Goal: Task Accomplishment & Management: Use online tool/utility

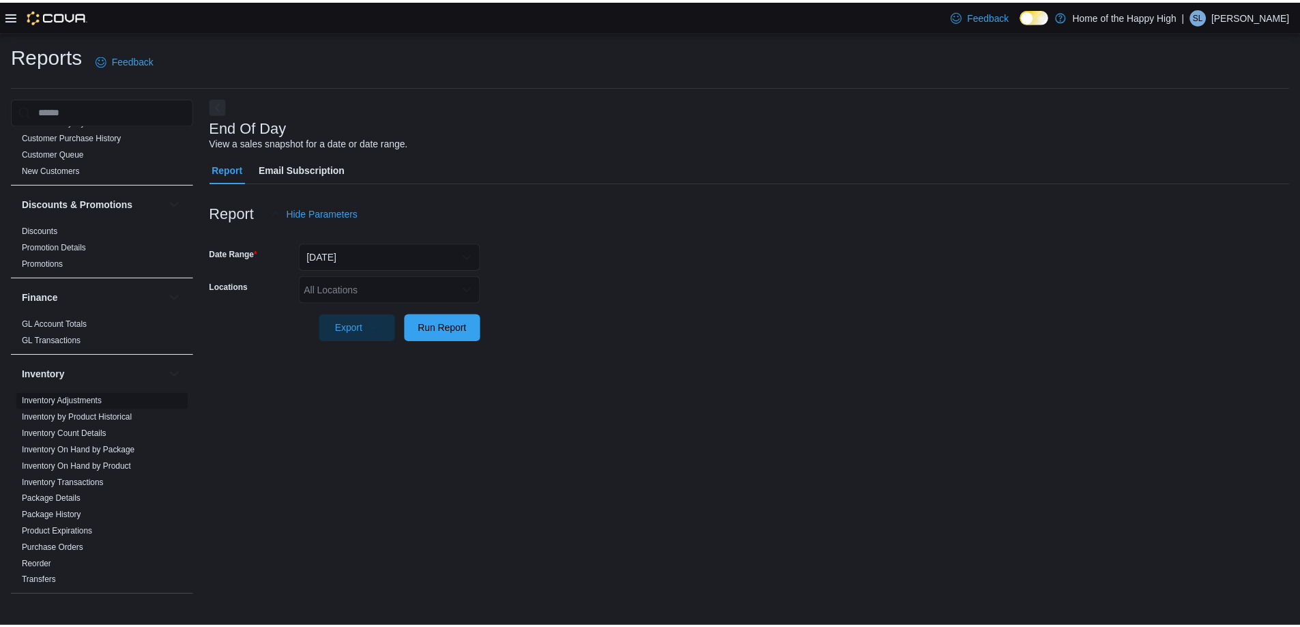
scroll to position [273, 0]
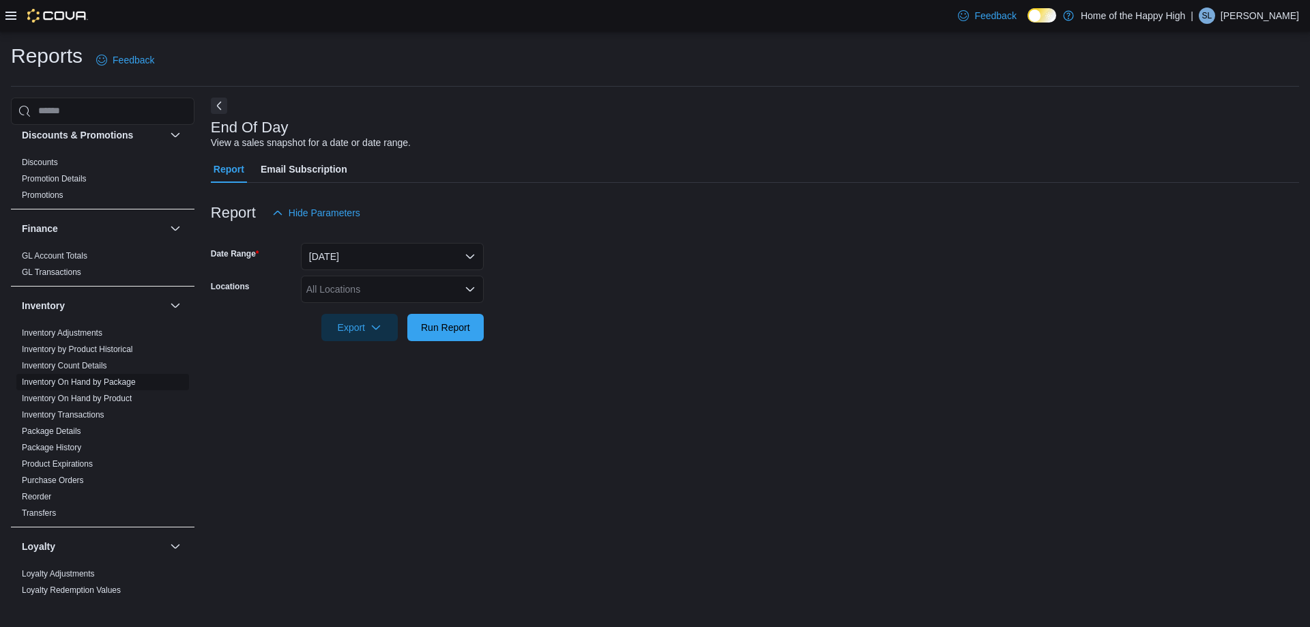
click at [85, 382] on link "Inventory On Hand by Package" at bounding box center [79, 382] width 114 height 10
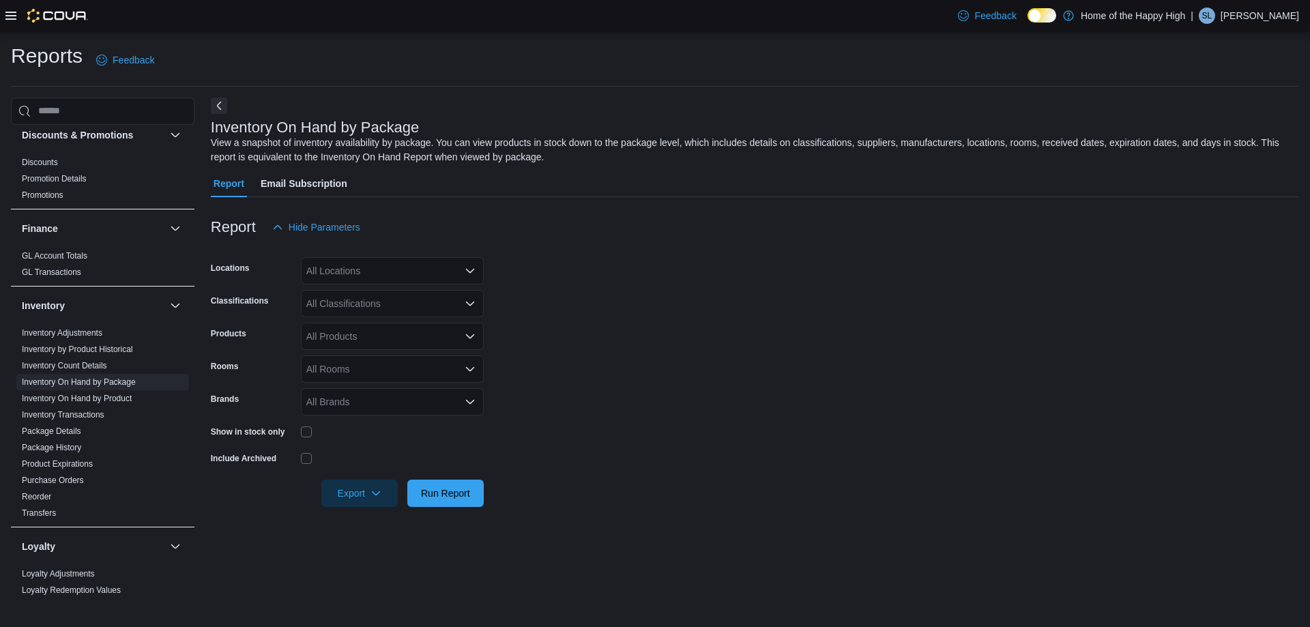
click at [347, 279] on div "All Locations" at bounding box center [392, 270] width 183 height 27
type input "****"
click at [390, 330] on span "[GEOGRAPHIC_DATA] - Fire & Flower" at bounding box center [440, 334] width 164 height 14
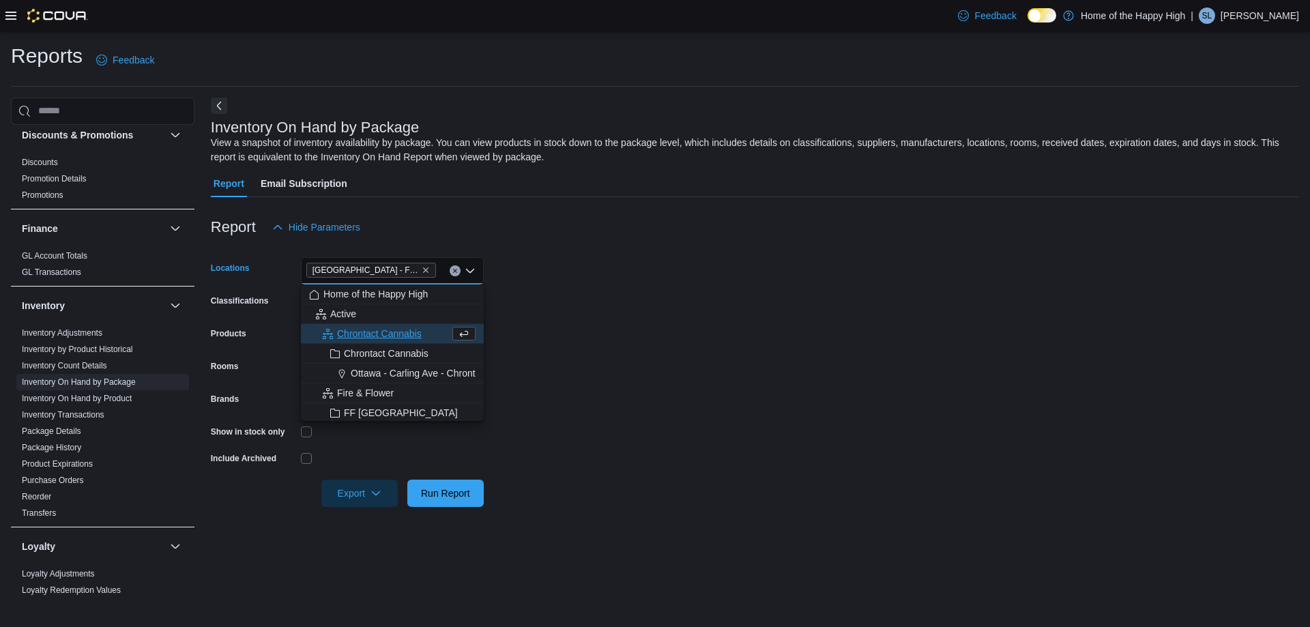
click at [587, 295] on form "Locations [GEOGRAPHIC_DATA] - Fire & Flower Combo box. Selected. [GEOGRAPHIC_DA…" at bounding box center [755, 374] width 1088 height 266
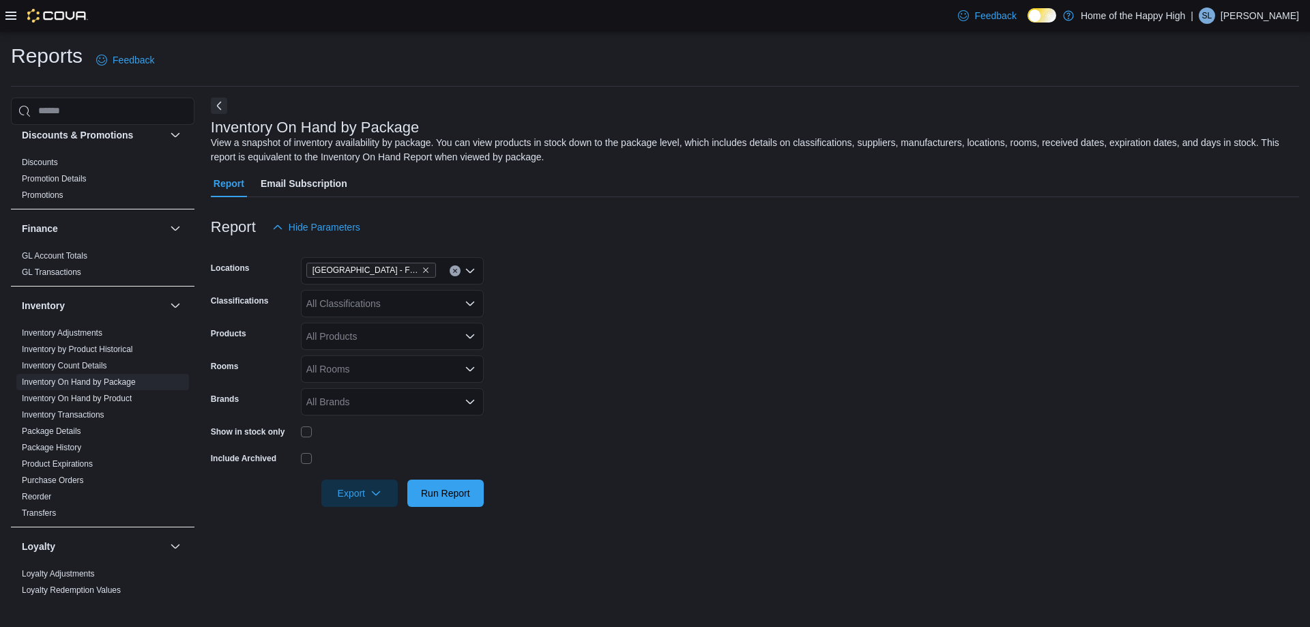
click at [362, 303] on div "All Classifications" at bounding box center [392, 303] width 183 height 27
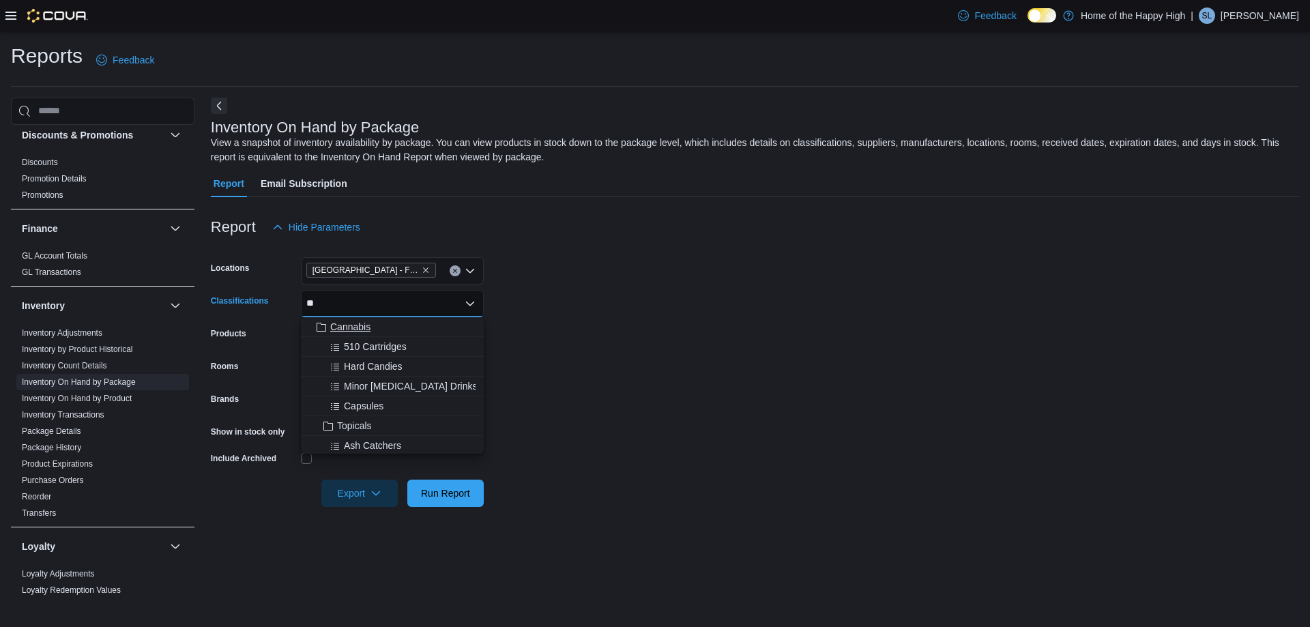
type input "**"
click at [357, 323] on span "Cannabis" at bounding box center [350, 327] width 40 height 14
click at [676, 330] on form "Locations [GEOGRAPHIC_DATA] - Fire & Flower Classifications Cannabis Combo box.…" at bounding box center [755, 374] width 1088 height 266
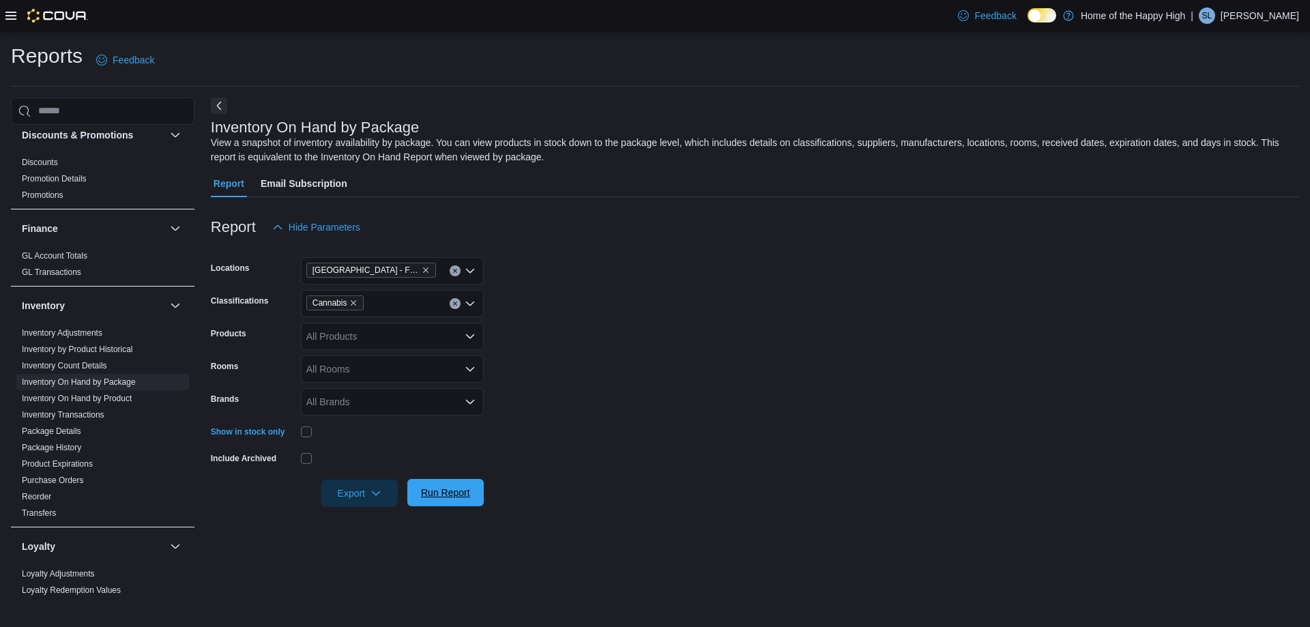
click at [452, 500] on span "Run Report" at bounding box center [446, 492] width 60 height 27
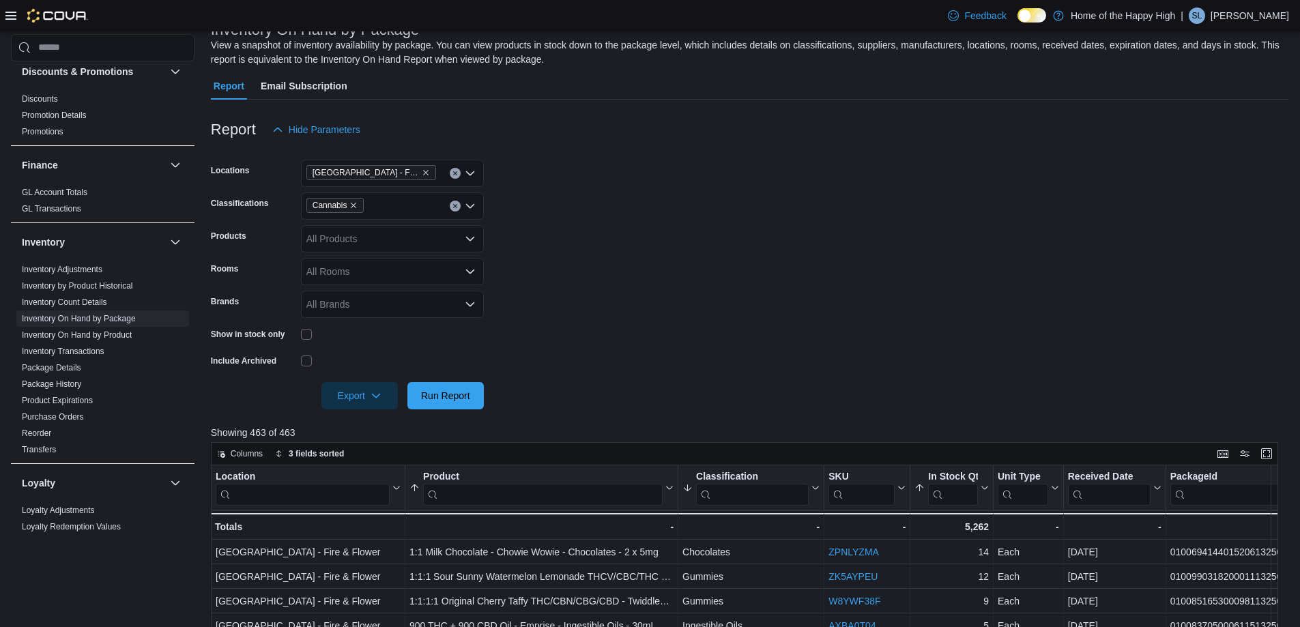
scroll to position [136, 0]
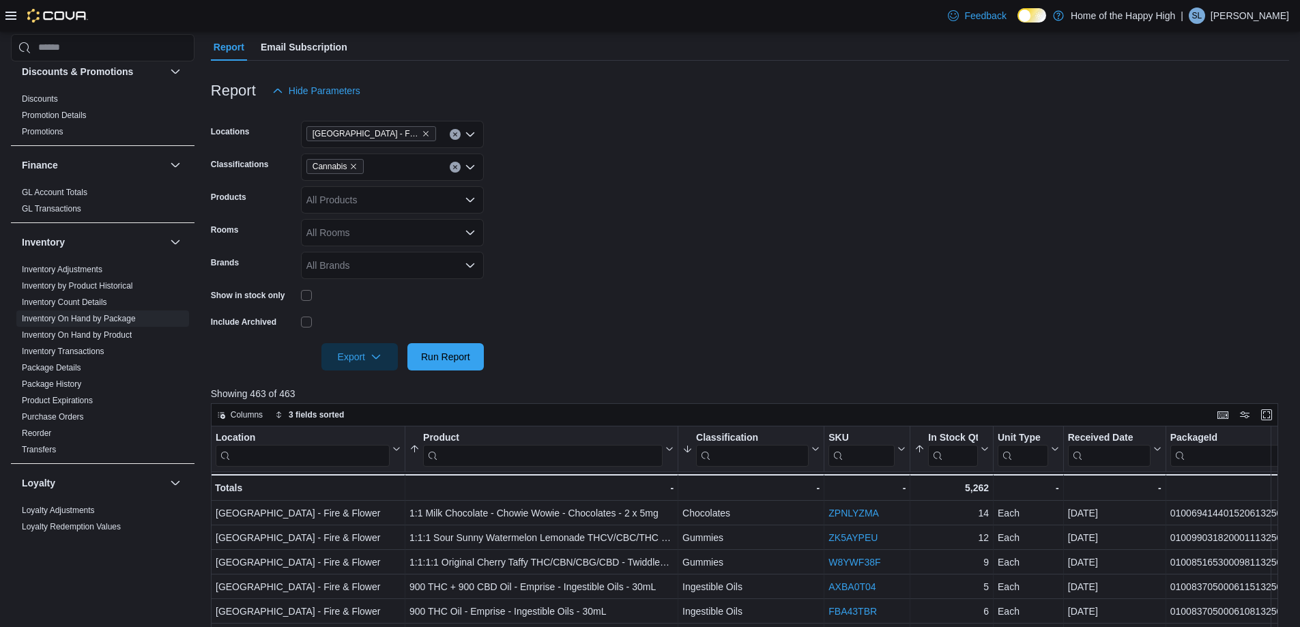
click at [362, 233] on div "All Rooms" at bounding box center [392, 232] width 183 height 27
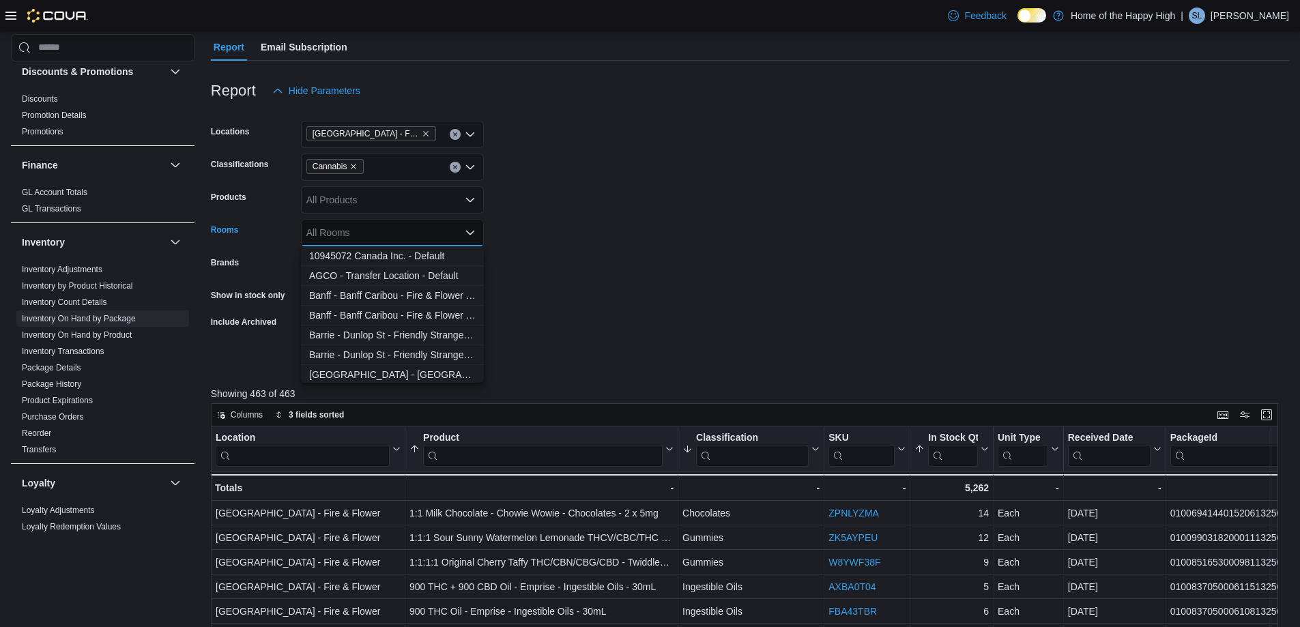
click at [528, 270] on form "Locations [GEOGRAPHIC_DATA] - Fire & Flower Classifications Cannabis Products A…" at bounding box center [750, 237] width 1078 height 266
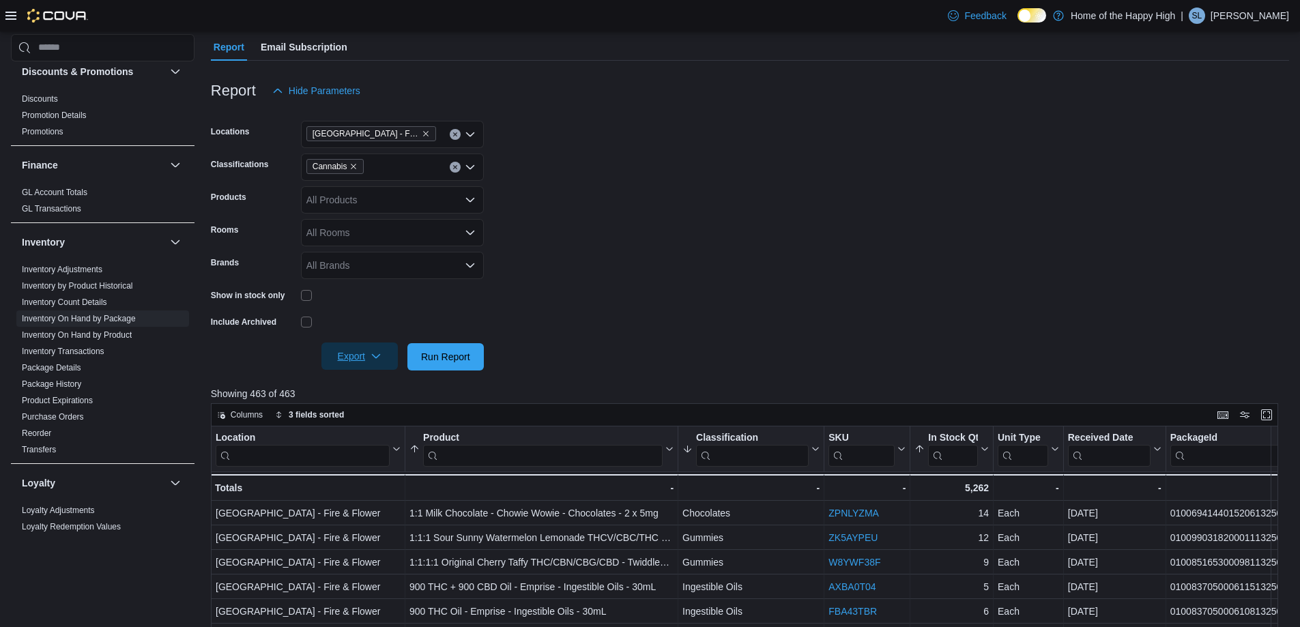
click at [348, 363] on span "Export" at bounding box center [360, 356] width 60 height 27
click at [364, 390] on button "Export to Excel" at bounding box center [362, 384] width 78 height 27
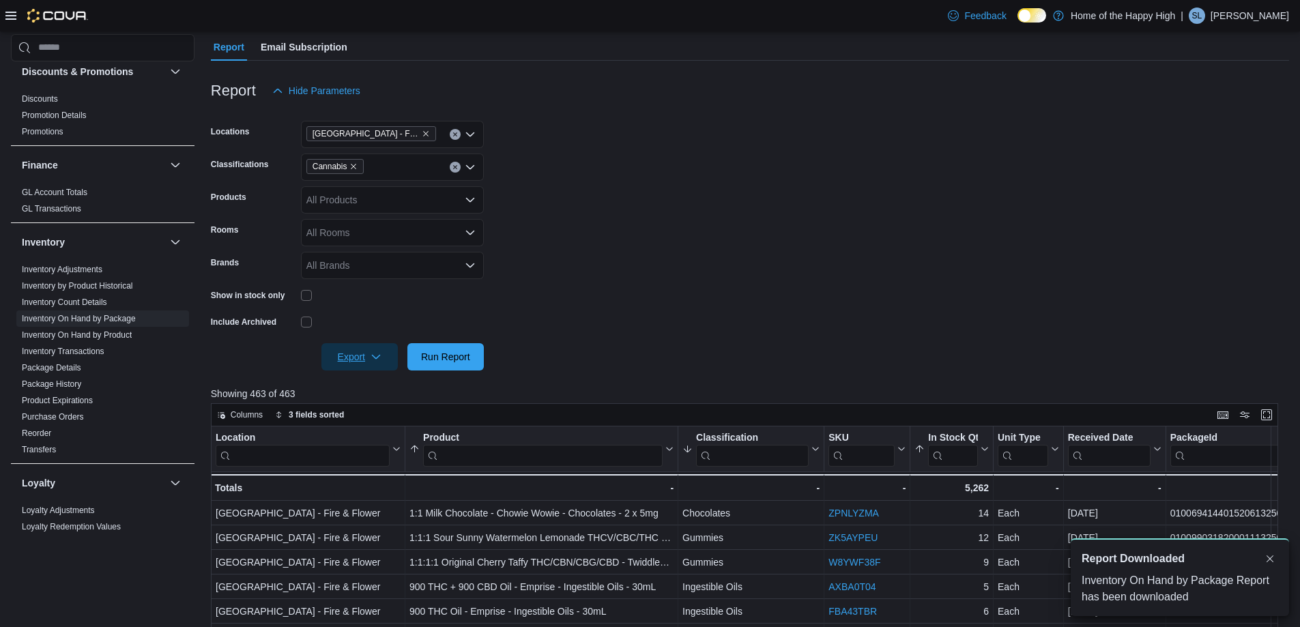
scroll to position [0, 0]
